Goal: Check status: Check status

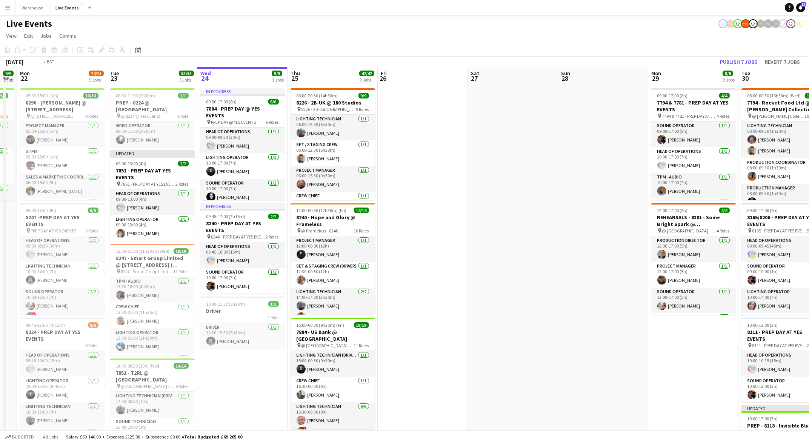
click at [194, 300] on app-calendar-viewport "Fri 19 15/15 3 Jobs Sat 20 31/32 2 Jobs Sun 21 9/9 1 Job Mon 22 24/25 5 Jobs Tu…" at bounding box center [404, 446] width 809 height 758
click at [198, 299] on app-calendar-viewport "Fri 19 15/15 3 Jobs Sat 20 31/32 2 Jobs Sun 21 9/9 1 Job Mon 22 24/25 5 Jobs Tu…" at bounding box center [404, 446] width 809 height 758
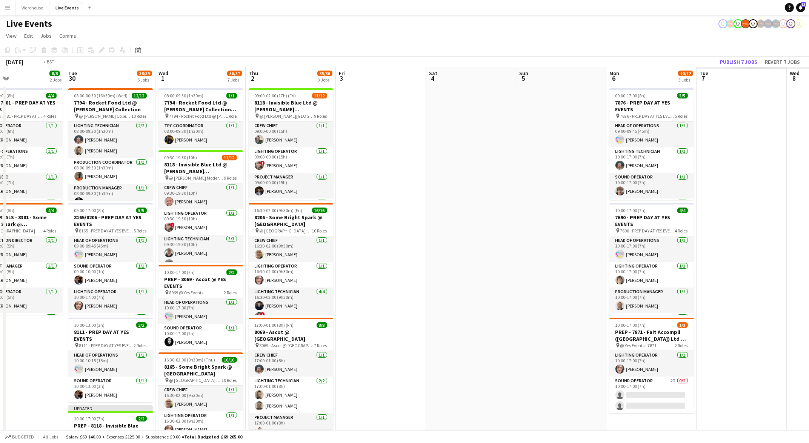
drag, startPoint x: 720, startPoint y: 278, endPoint x: 264, endPoint y: 278, distance: 456.0
click at [264, 278] on app-calendar-viewport "Fri 26 Sat 27 Sun 28 Mon 29 8/8 2 Jobs Tue 30 38/39 5 Jobs Wed 1 56/57 7 Jobs T…" at bounding box center [404, 446] width 809 height 758
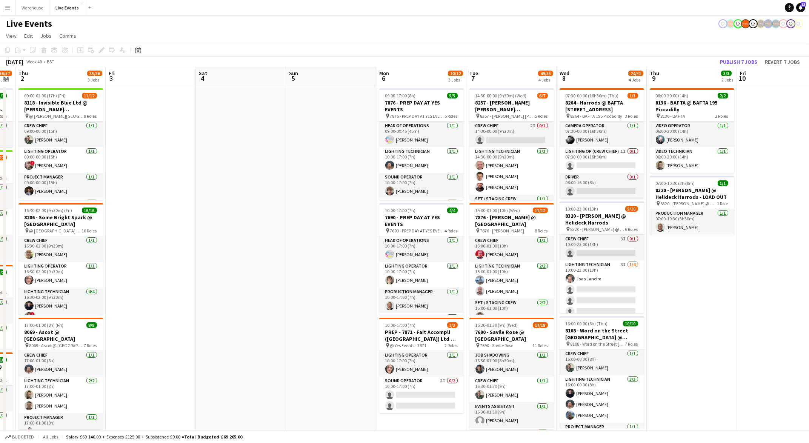
scroll to position [0, 225]
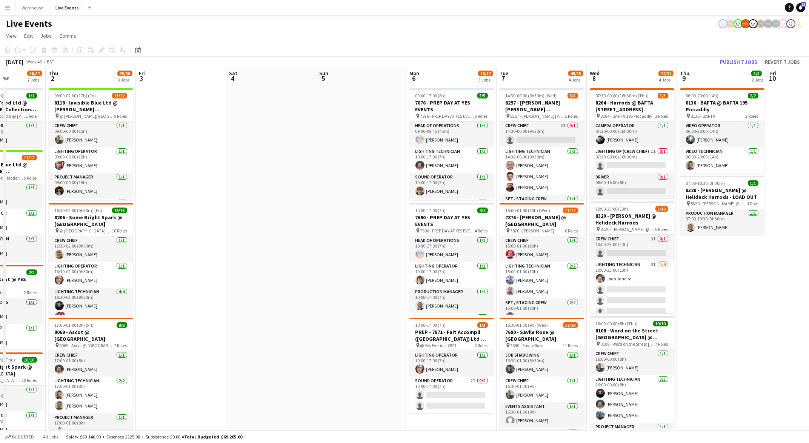
click at [251, 307] on app-calendar-viewport "Mon 29 8/8 2 Jobs Tue 30 38/39 5 Jobs Wed 1 56/57 7 Jobs Thu 2 35/36 3 Jobs Fri…" at bounding box center [404, 446] width 809 height 758
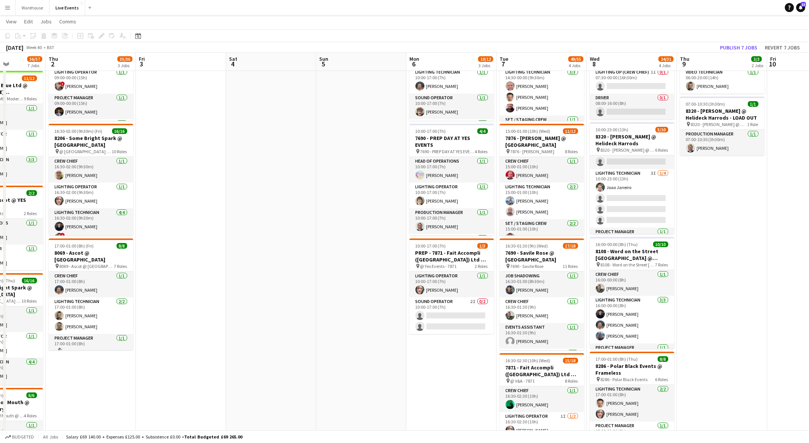
scroll to position [0, 0]
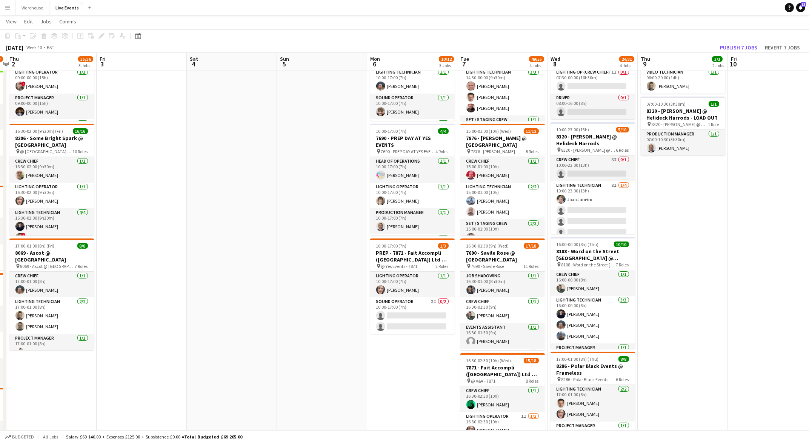
drag, startPoint x: 453, startPoint y: 383, endPoint x: 403, endPoint y: 385, distance: 49.9
click at [410, 384] on app-calendar-viewport "Mon 29 8/8 2 Jobs Tue 30 38/39 5 Jobs Wed 1 56/57 7 Jobs Thu 2 35/36 3 Jobs Fri…" at bounding box center [404, 348] width 809 height 795
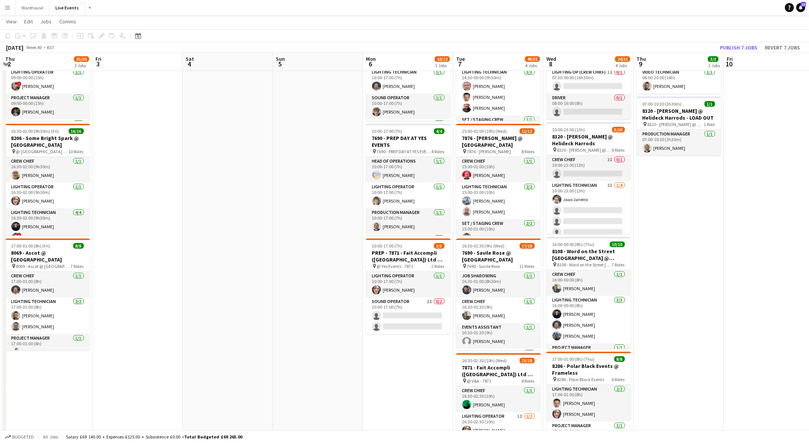
scroll to position [0, 297]
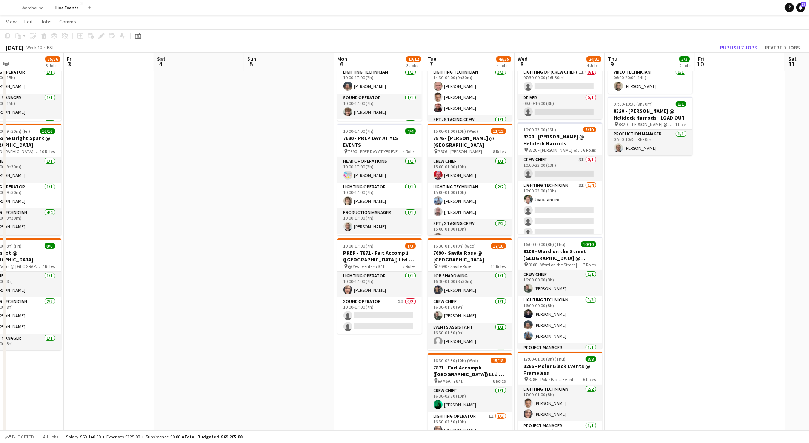
drag, startPoint x: 403, startPoint y: 385, endPoint x: 374, endPoint y: 384, distance: 28.7
click at [374, 384] on app-calendar-viewport "Mon 29 8/8 2 Jobs Tue 30 38/39 5 Jobs Wed 1 56/57 7 Jobs Thu 2 35/36 3 Jobs Fri…" at bounding box center [404, 348] width 809 height 795
click at [284, 370] on app-calendar-viewport "Mon 29 8/8 2 Jobs Tue 30 38/39 5 Jobs Wed 1 56/57 7 Jobs Thu 2 35/36 3 Jobs Fri…" at bounding box center [404, 348] width 809 height 795
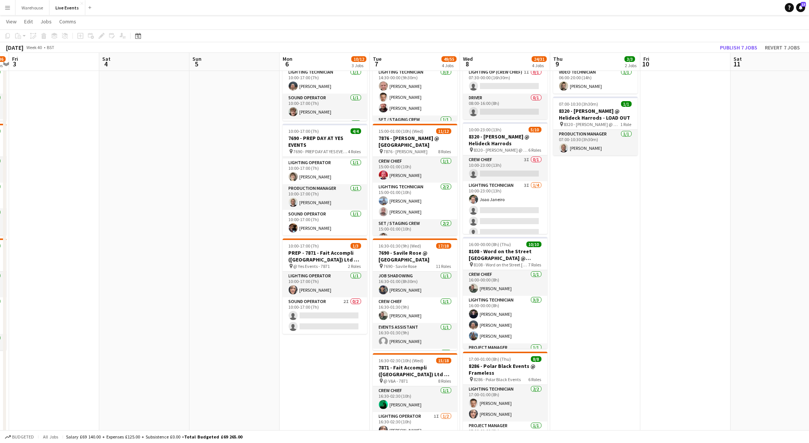
drag, startPoint x: 281, startPoint y: 383, endPoint x: 255, endPoint y: 379, distance: 26.4
click at [256, 379] on app-calendar-viewport "Tue 30 38/39 5 Jobs Wed 1 56/57 7 Jobs Thu 2 35/36 3 Jobs Fri 3 Sat 4 Sun 5 Mon…" at bounding box center [404, 348] width 809 height 795
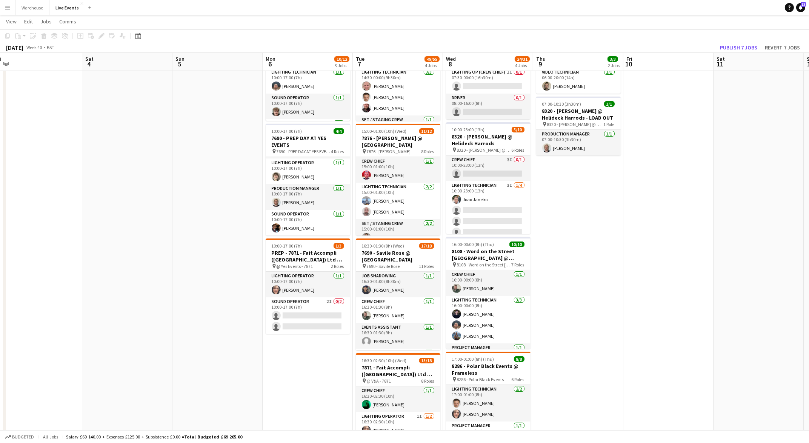
drag, startPoint x: 255, startPoint y: 379, endPoint x: 230, endPoint y: 373, distance: 25.2
click at [230, 373] on app-calendar-viewport "Tue 30 38/39 5 Jobs Wed 1 56/57 7 Jobs Thu 2 35/36 3 Jobs Fri 3 Sat 4 Sun 5 Mon…" at bounding box center [404, 348] width 809 height 795
click at [230, 373] on app-date-cell at bounding box center [218, 376] width 90 height 740
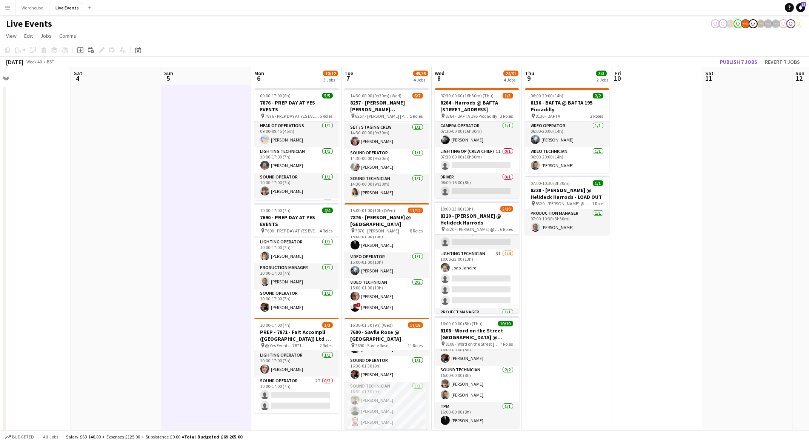
scroll to position [2, 0]
drag, startPoint x: 519, startPoint y: 260, endPoint x: 519, endPoint y: 279, distance: 19.3
click at [519, 279] on div "Crew Chief 3I 0/1 10:00-23:00 (13h) single-neutral-actions Lighting Technician …" at bounding box center [477, 273] width 85 height 79
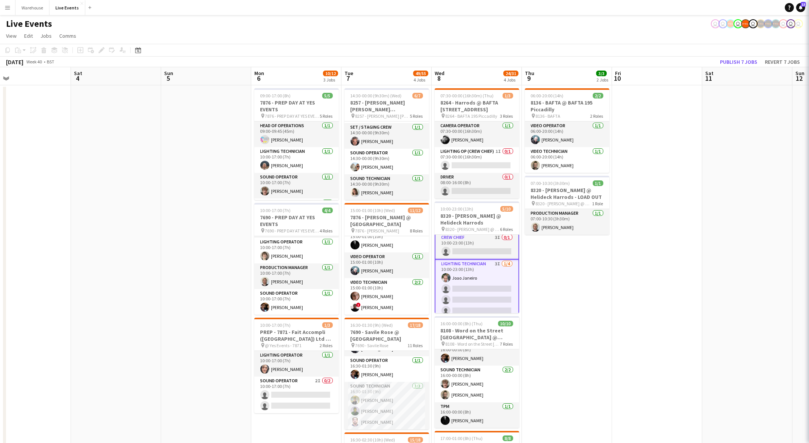
scroll to position [3, 0]
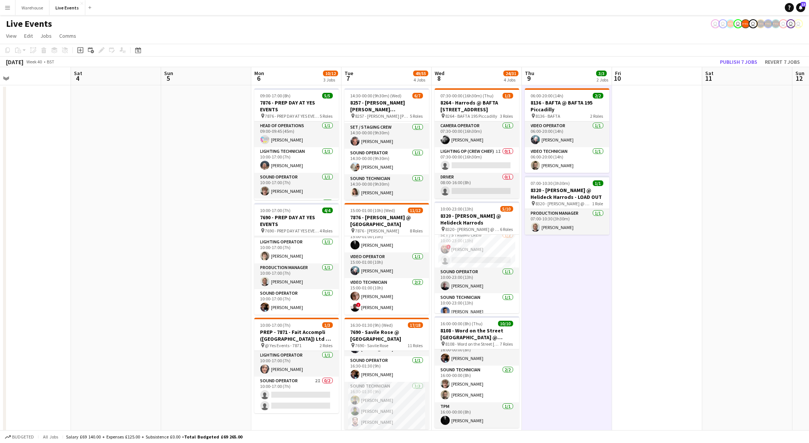
scroll to position [119, 0]
